Goal: Task Accomplishment & Management: Manage account settings

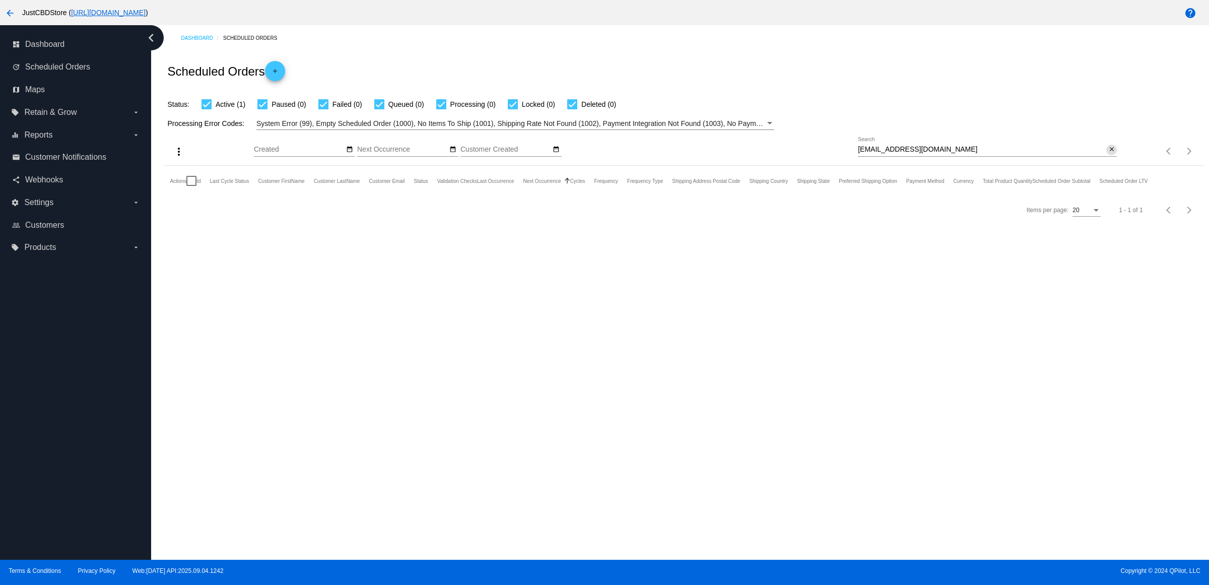
click at [1108, 154] on mat-icon "close" at bounding box center [1111, 150] width 7 height 8
click at [1106, 159] on mat-icon "search" at bounding box center [1110, 152] width 12 height 16
type input "[EMAIL_ADDRESS][DOMAIN_NAME]"
click at [223, 214] on link "609914" at bounding box center [220, 210] width 20 height 7
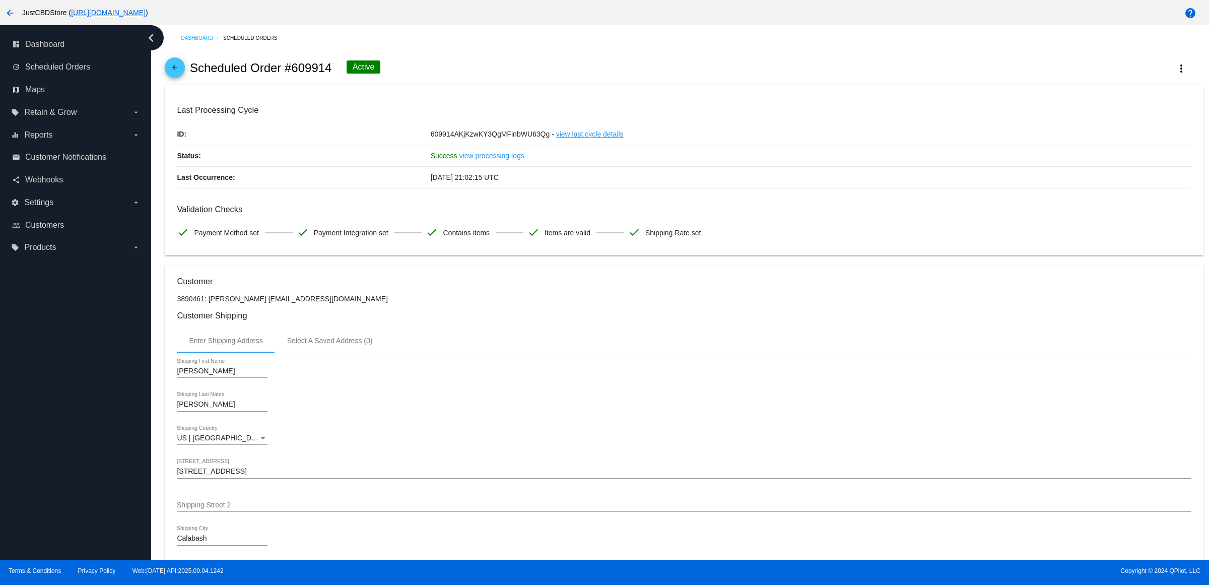
click at [181, 72] on mat-icon "arrow_back" at bounding box center [175, 70] width 12 height 12
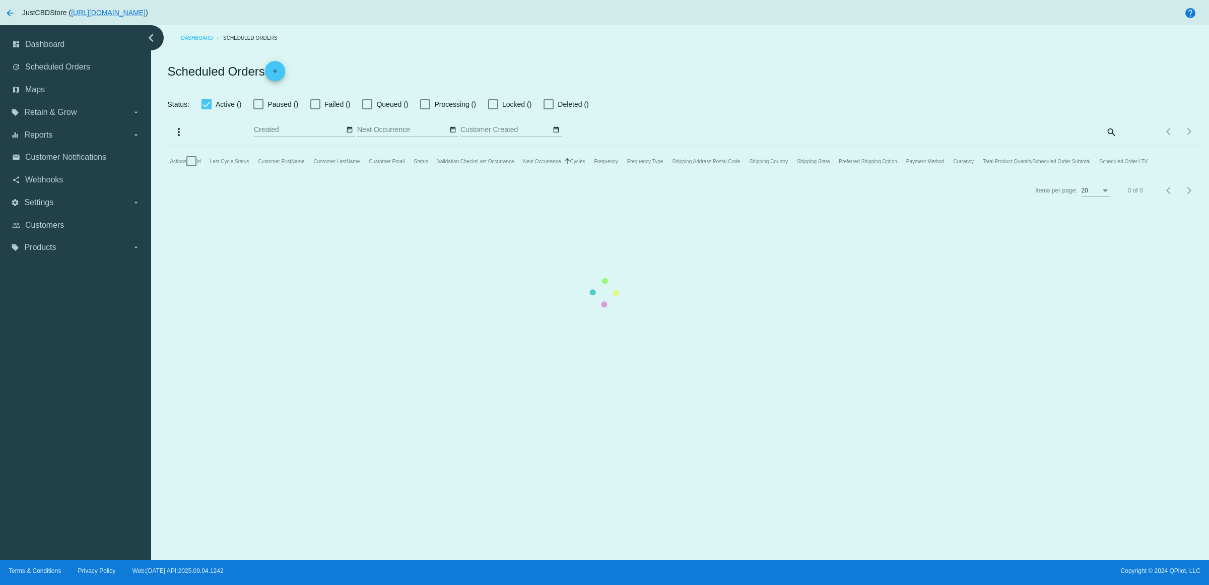
checkbox input "true"
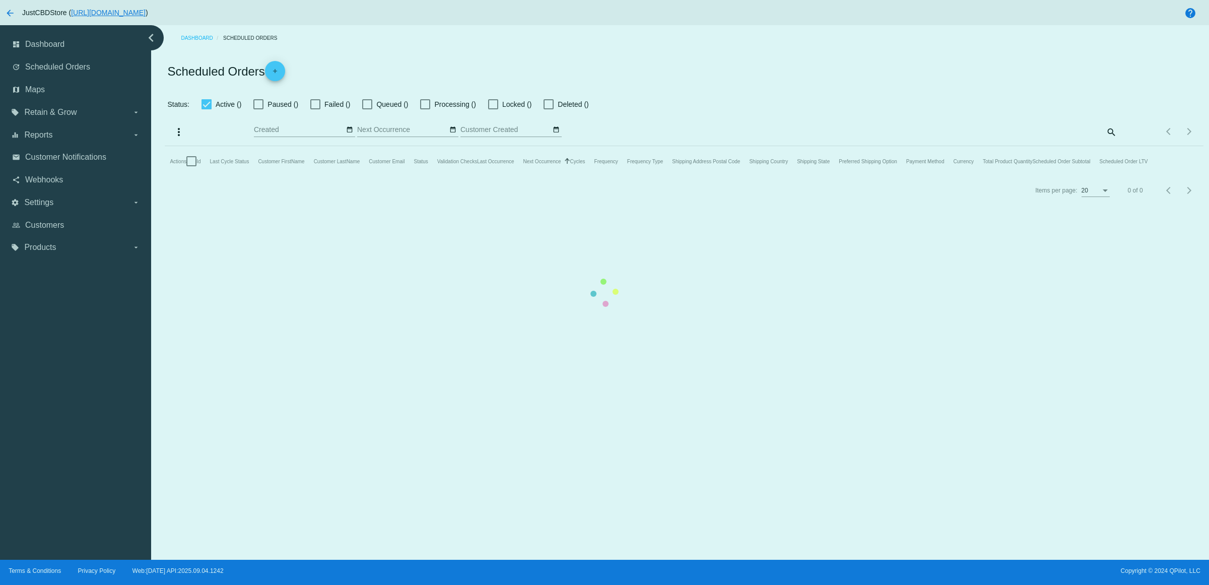
checkbox input "true"
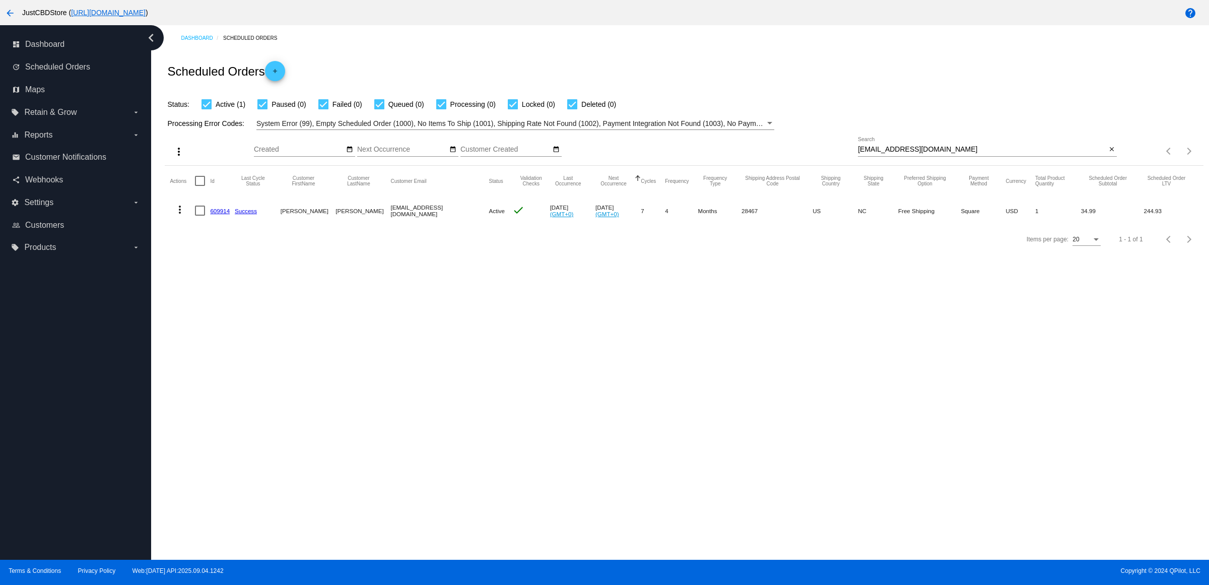
click at [1109, 154] on mat-icon "close" at bounding box center [1111, 150] width 7 height 8
click at [1109, 159] on mat-icon "search" at bounding box center [1110, 152] width 12 height 16
click at [1109, 154] on input "Search" at bounding box center [987, 150] width 259 height 8
type input "[EMAIL_ADDRESS][DOMAIN_NAME]"
click at [227, 214] on link "601099" at bounding box center [220, 210] width 20 height 7
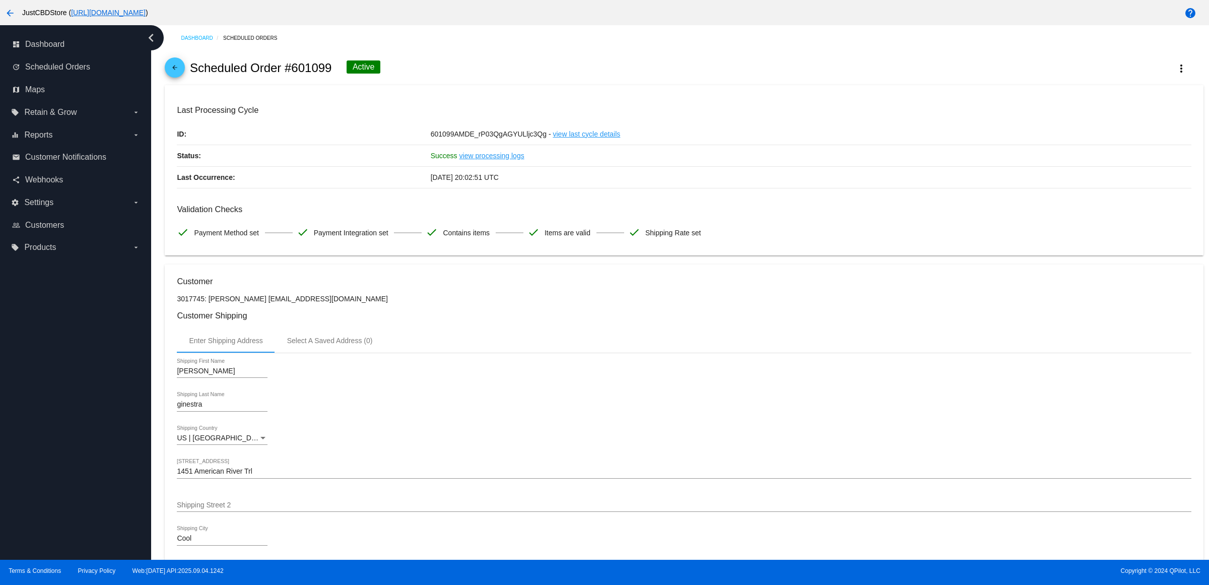
click at [179, 74] on mat-icon "arrow_back" at bounding box center [175, 70] width 12 height 12
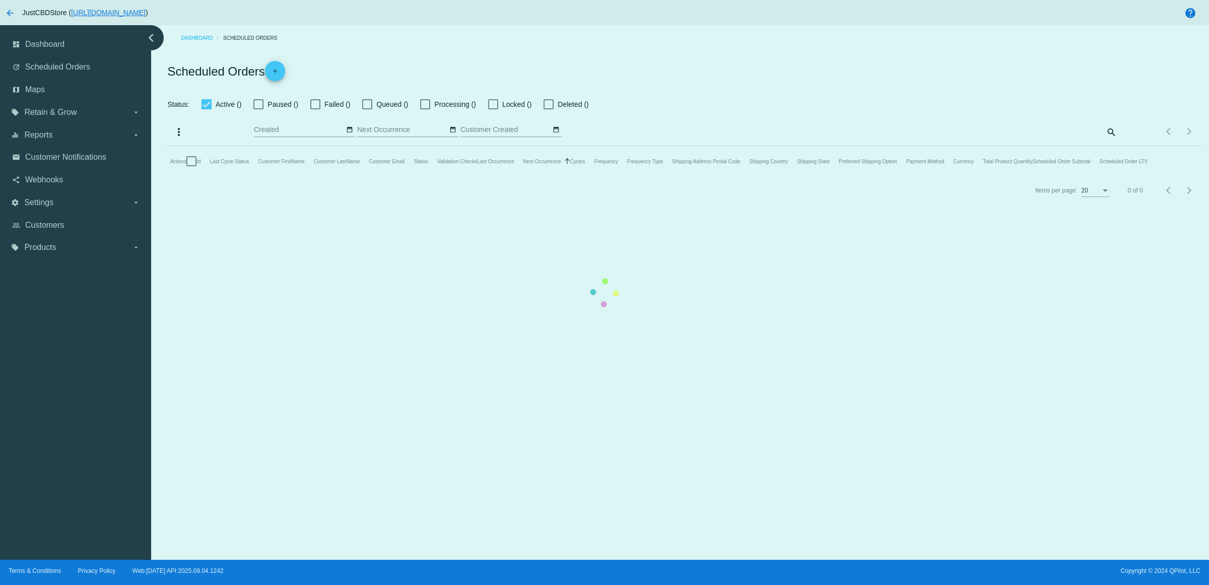
checkbox input "true"
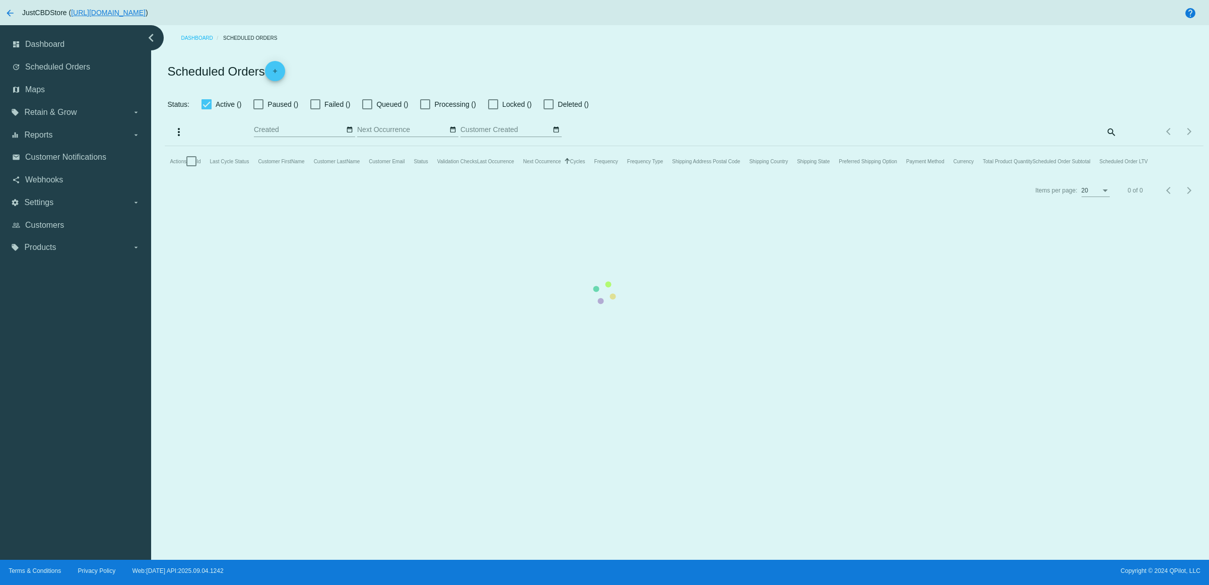
checkbox input "true"
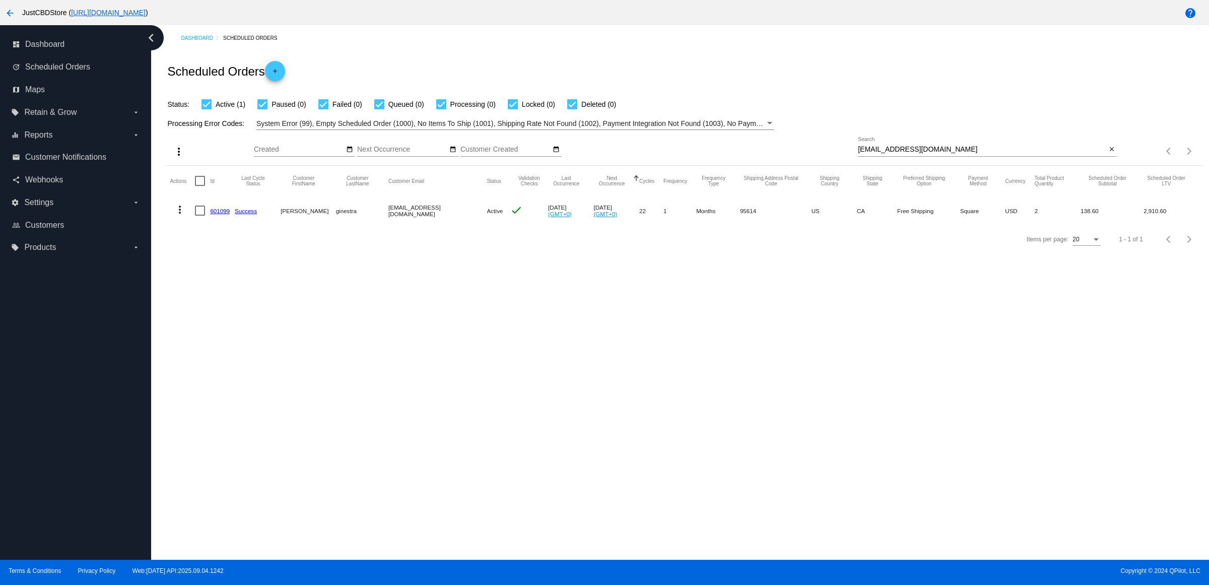
click at [1109, 154] on mat-icon "close" at bounding box center [1111, 150] width 7 height 8
click at [1109, 159] on mat-icon "search" at bounding box center [1110, 152] width 12 height 16
click at [1108, 154] on input "Search" at bounding box center [987, 150] width 259 height 8
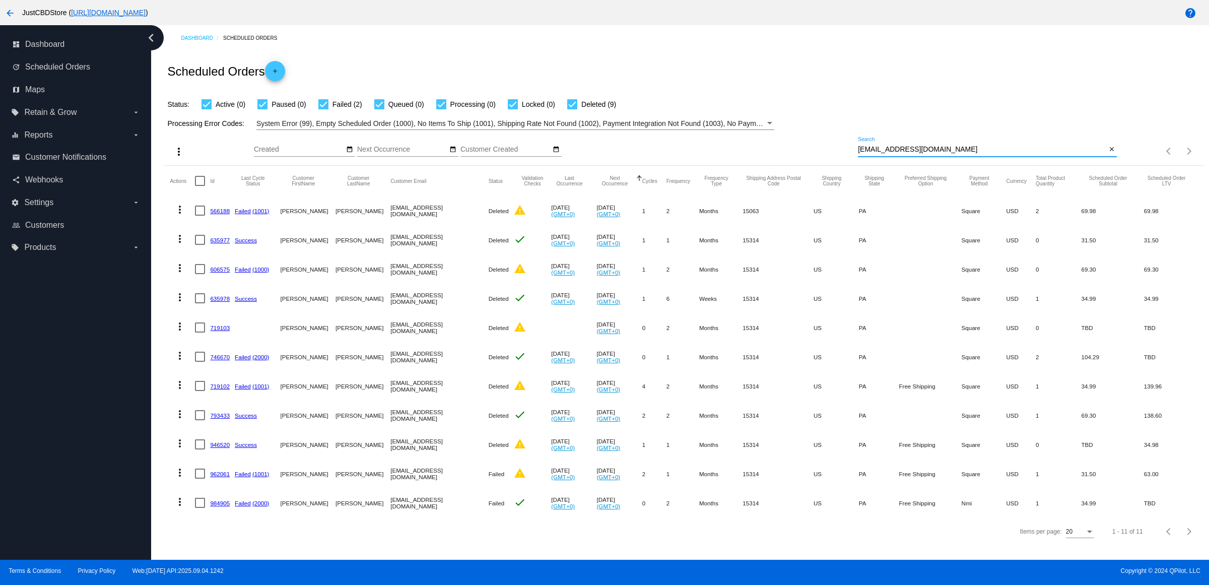
scroll to position [15, 0]
type input "[EMAIL_ADDRESS][DOMAIN_NAME]"
click at [222, 506] on link "984905" at bounding box center [220, 503] width 20 height 7
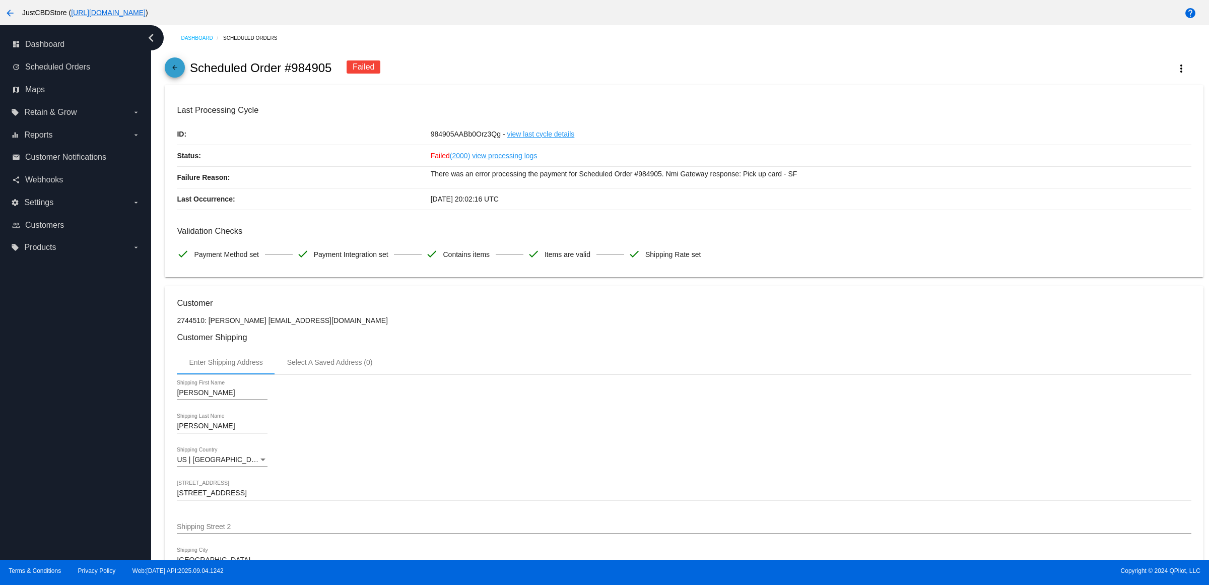
click at [173, 70] on mat-icon "arrow_back" at bounding box center [175, 70] width 12 height 12
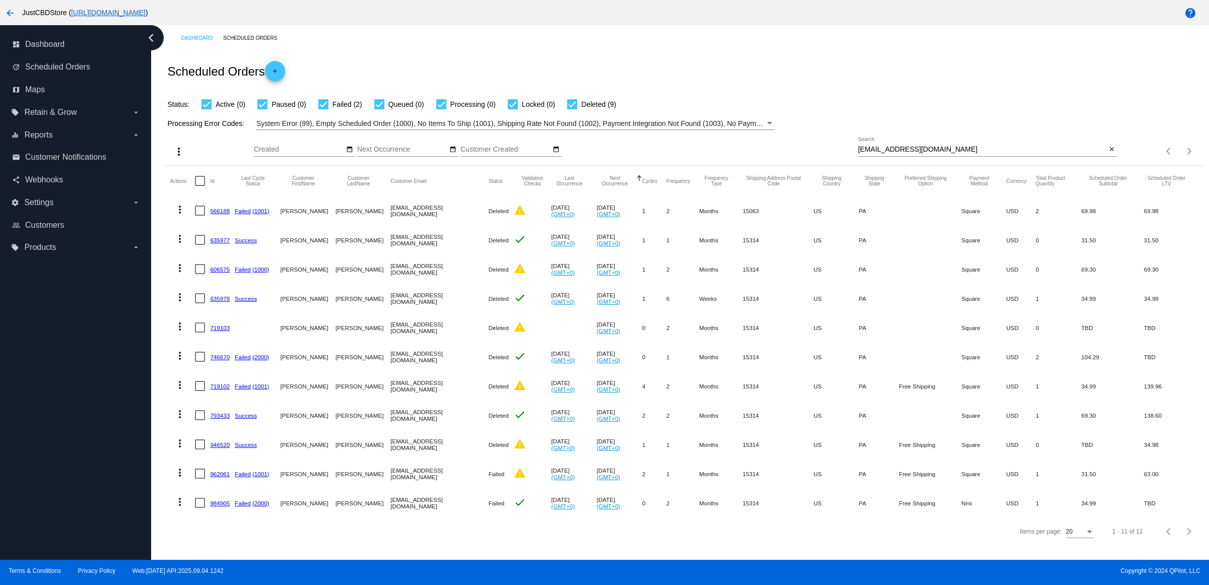
scroll to position [15, 0]
